Goal: Information Seeking & Learning: Learn about a topic

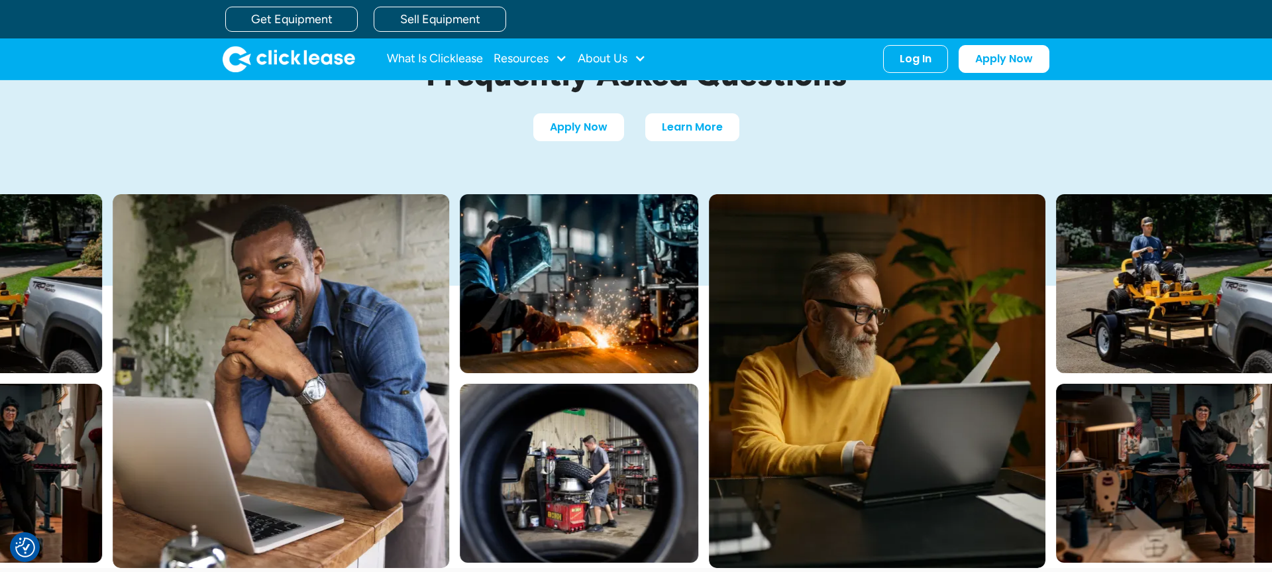
scroll to position [52, 0]
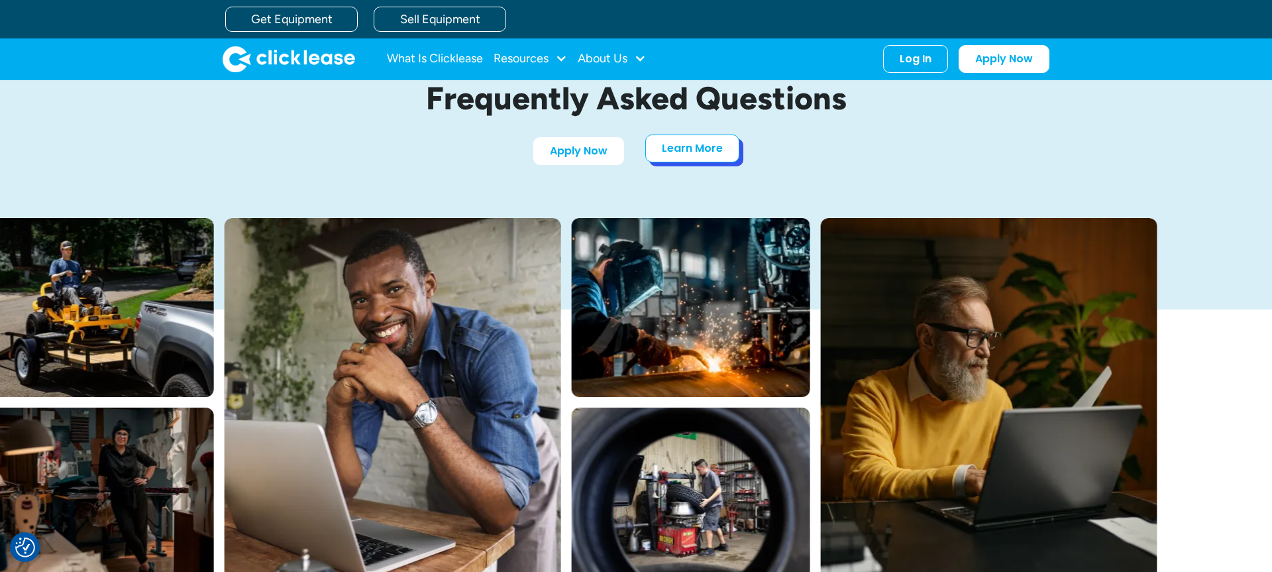
click at [719, 151] on link "Learn More" at bounding box center [692, 148] width 94 height 28
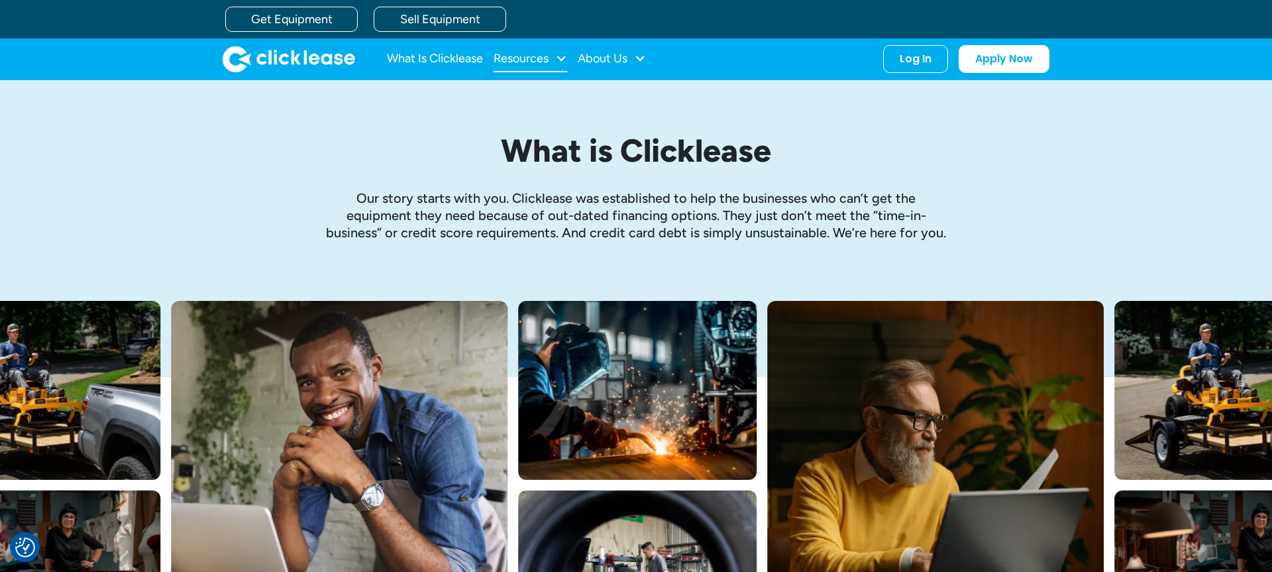
click at [543, 58] on div "Resources" at bounding box center [521, 58] width 55 height 0
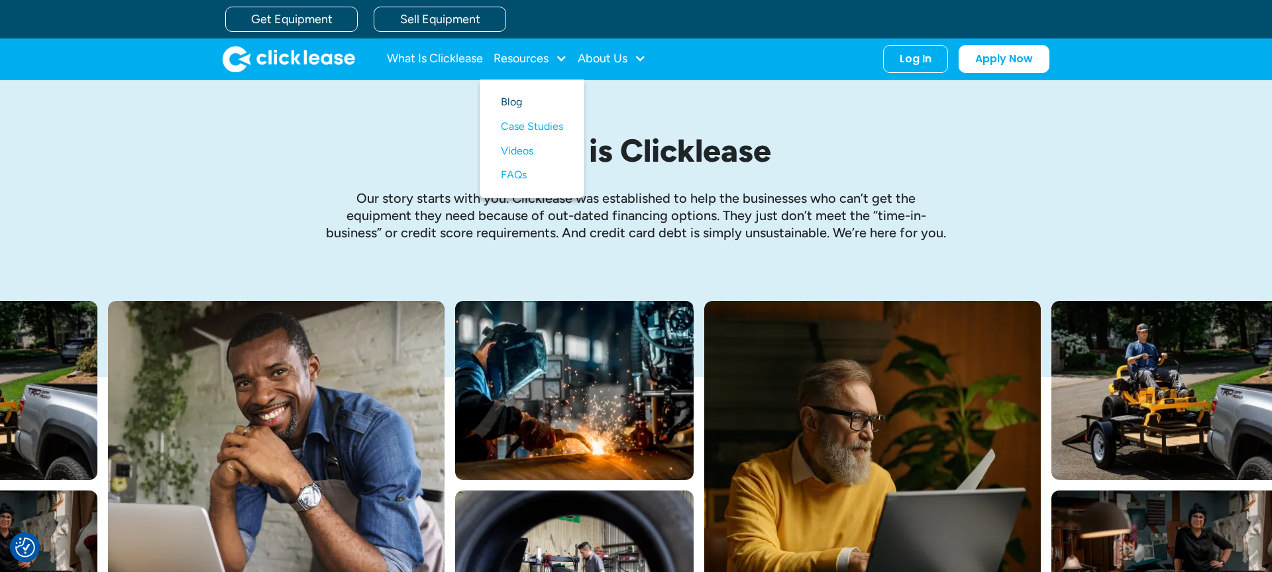
click at [517, 100] on link "Blog" at bounding box center [532, 102] width 62 height 25
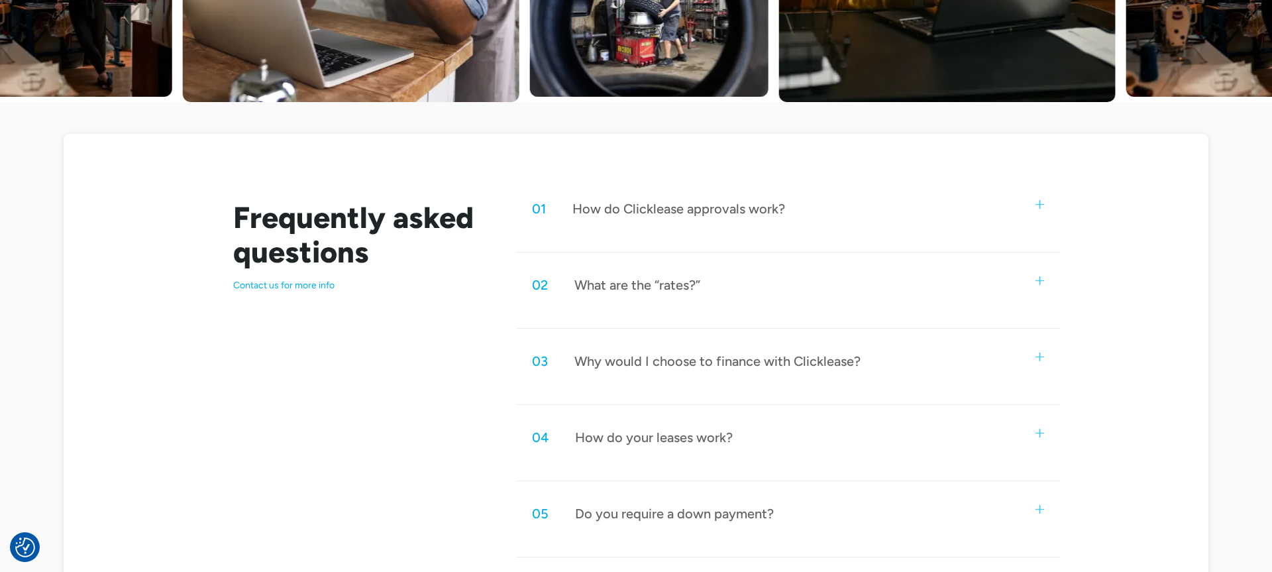
scroll to position [567, 0]
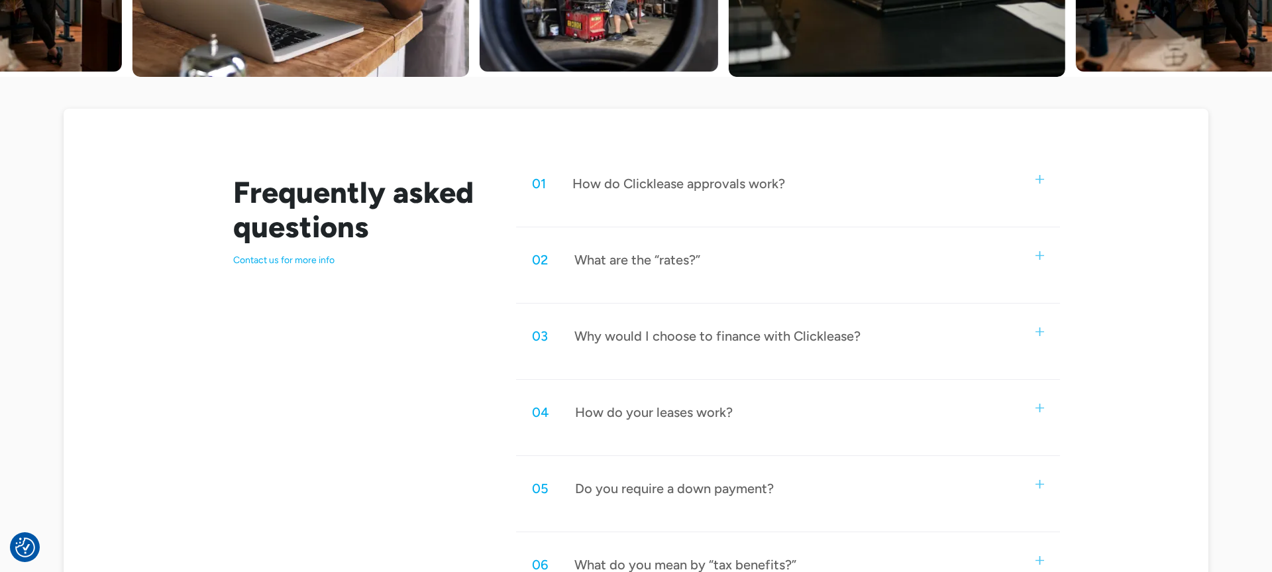
click at [725, 269] on div "02 What are the “rates?”" at bounding box center [788, 260] width 544 height 44
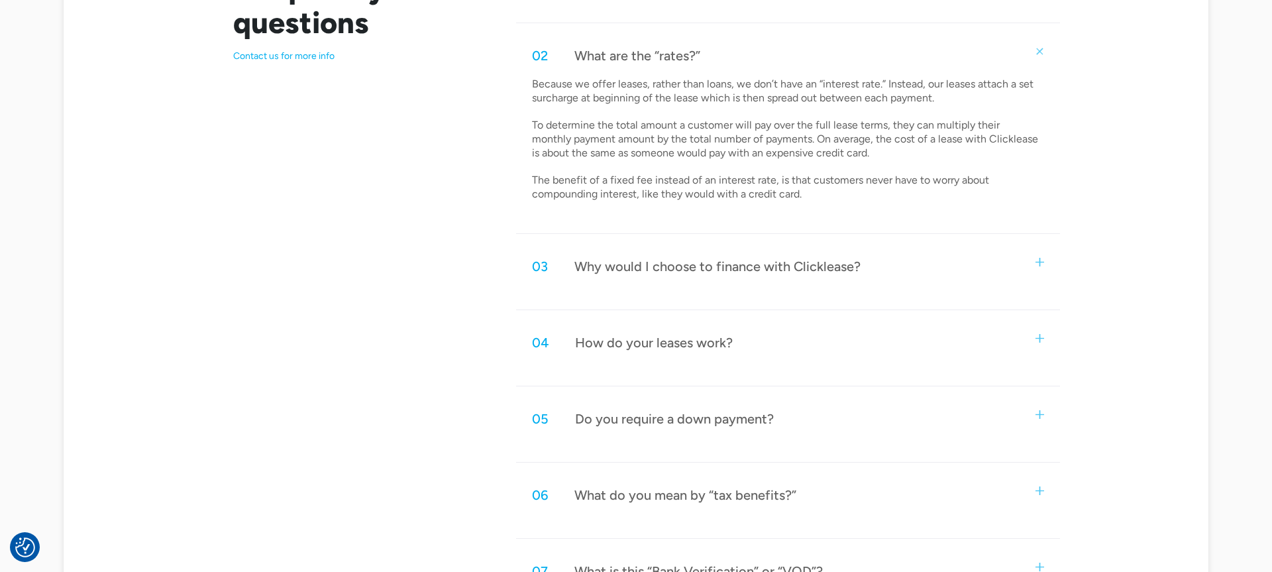
click at [725, 269] on div "Why would I choose to finance with Clicklease?" at bounding box center [717, 266] width 286 height 17
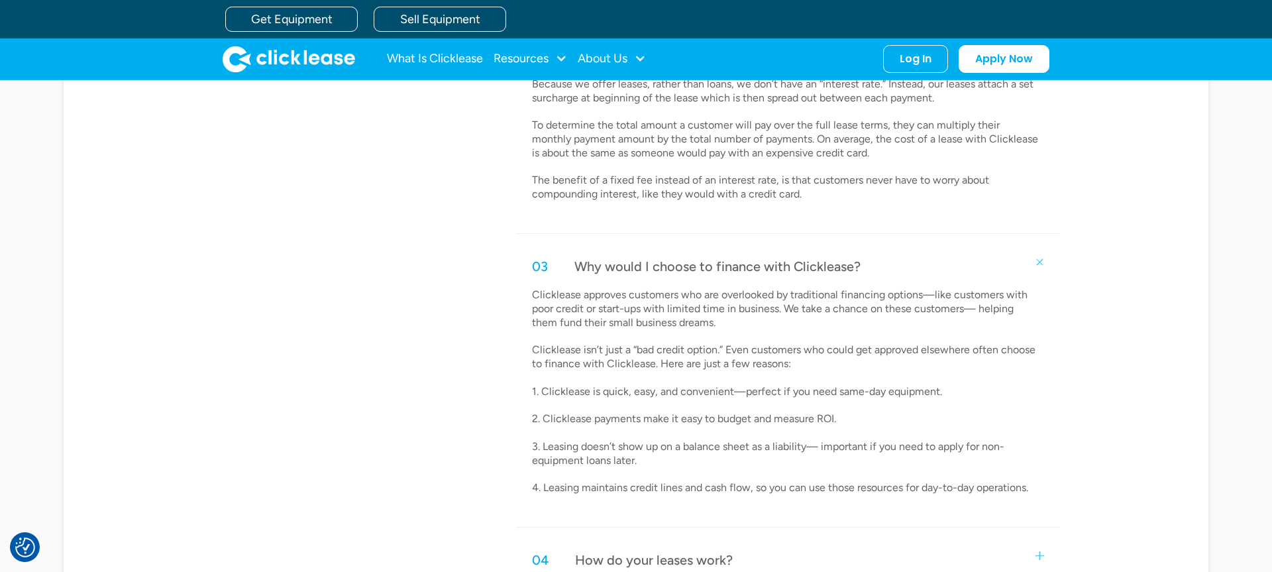
scroll to position [768, 0]
